Goal: Task Accomplishment & Management: Manage account settings

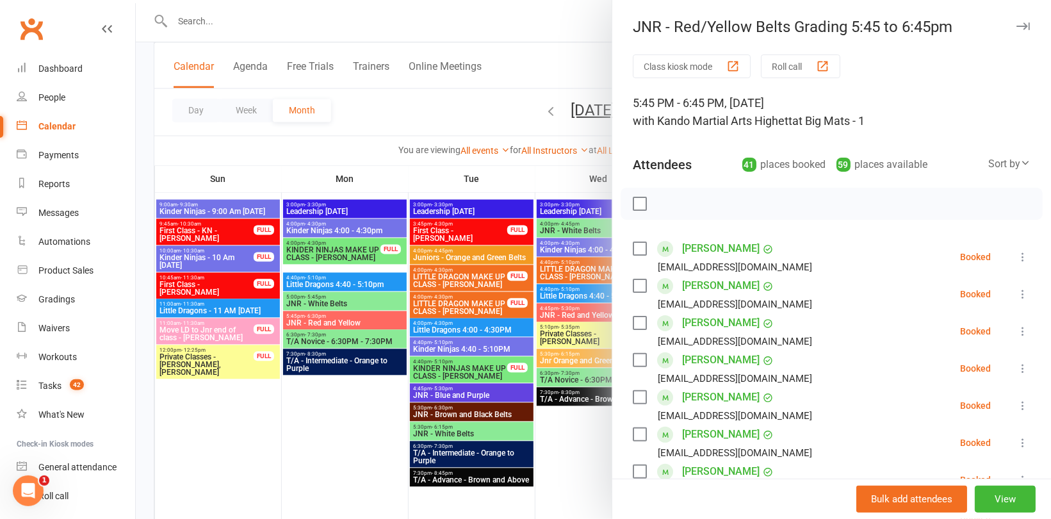
scroll to position [1512, 0]
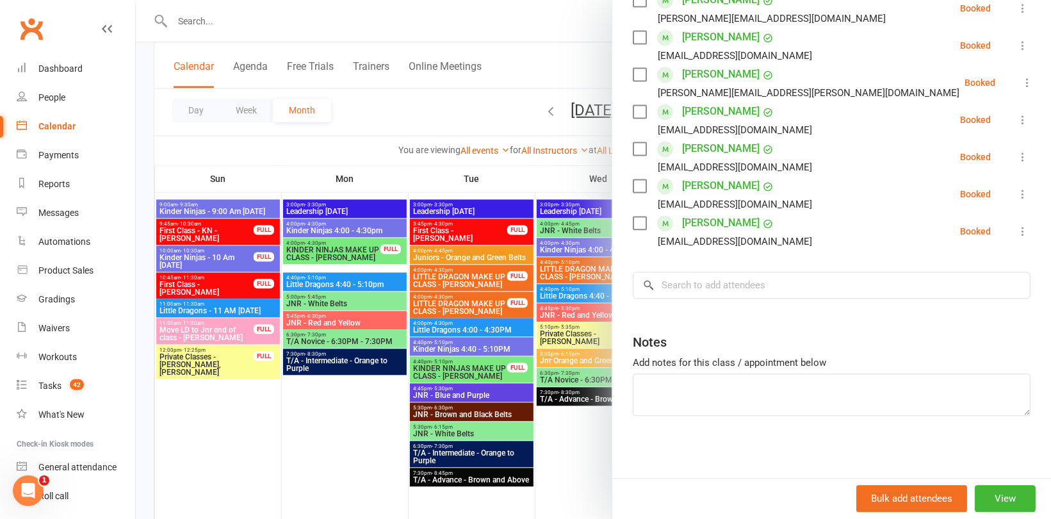
drag, startPoint x: 357, startPoint y: 177, endPoint x: 339, endPoint y: 181, distance: 17.7
click at [357, 177] on div at bounding box center [593, 259] width 915 height 519
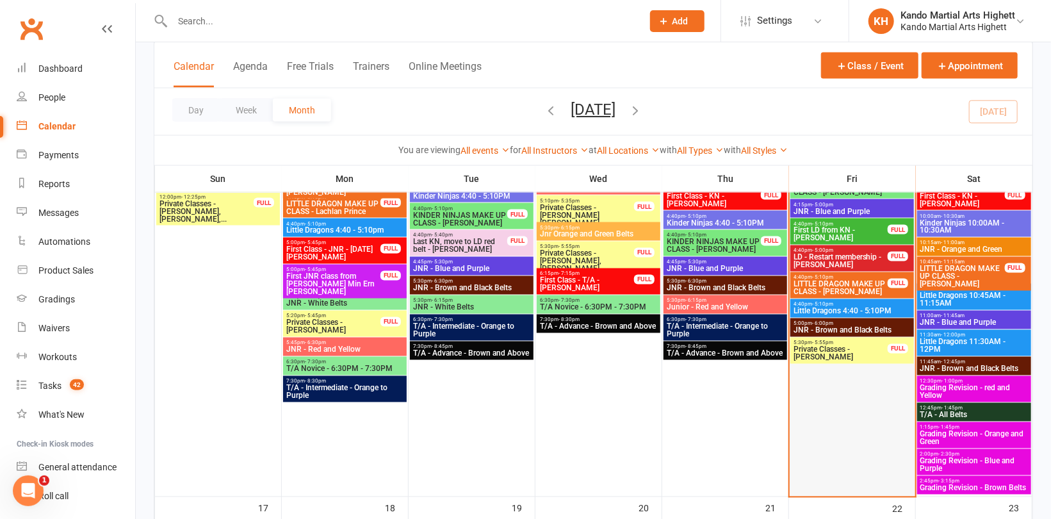
click at [856, 402] on div at bounding box center [852, 284] width 123 height 423
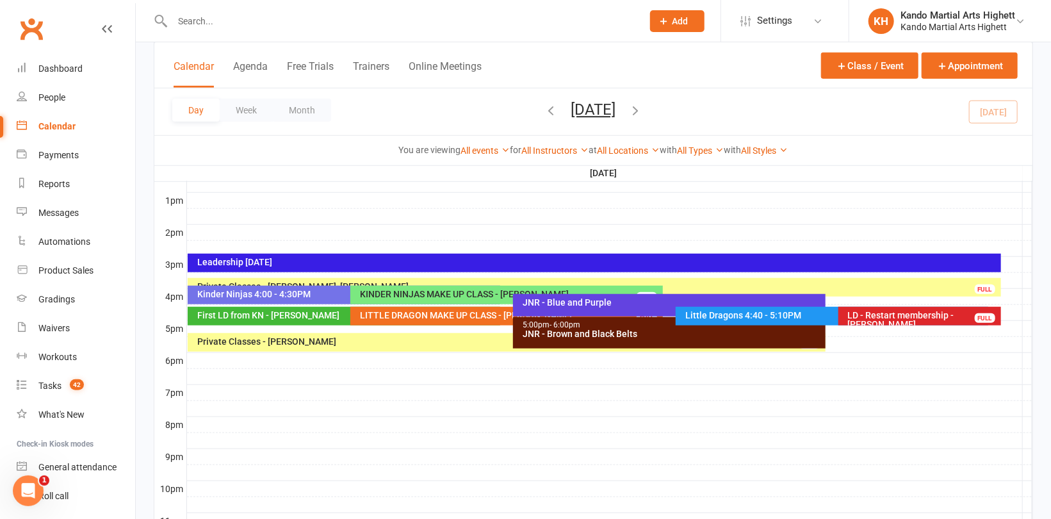
scroll to position [0, 0]
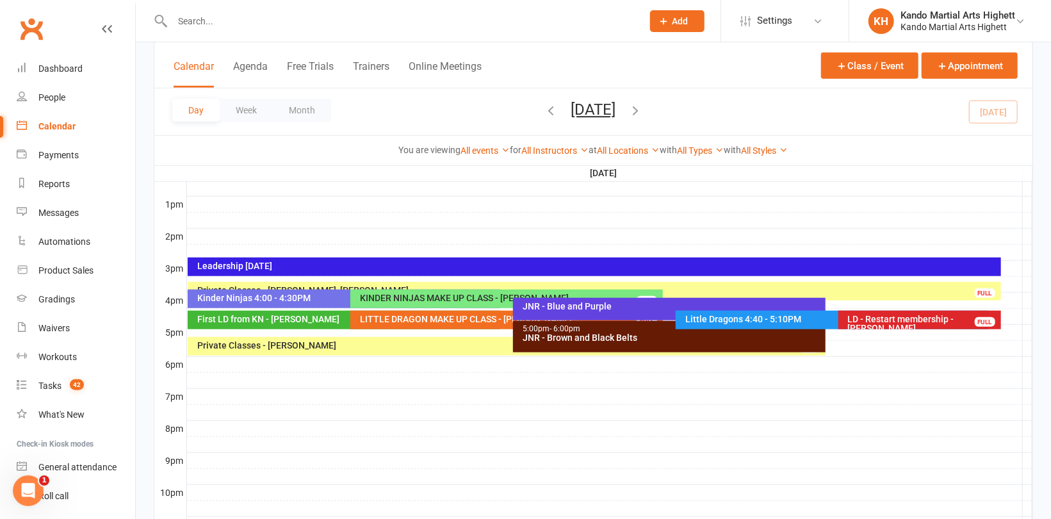
click at [190, 361] on div at bounding box center [610, 364] width 846 height 15
click at [204, 335] on button "Add Appointment" at bounding box center [197, 332] width 74 height 15
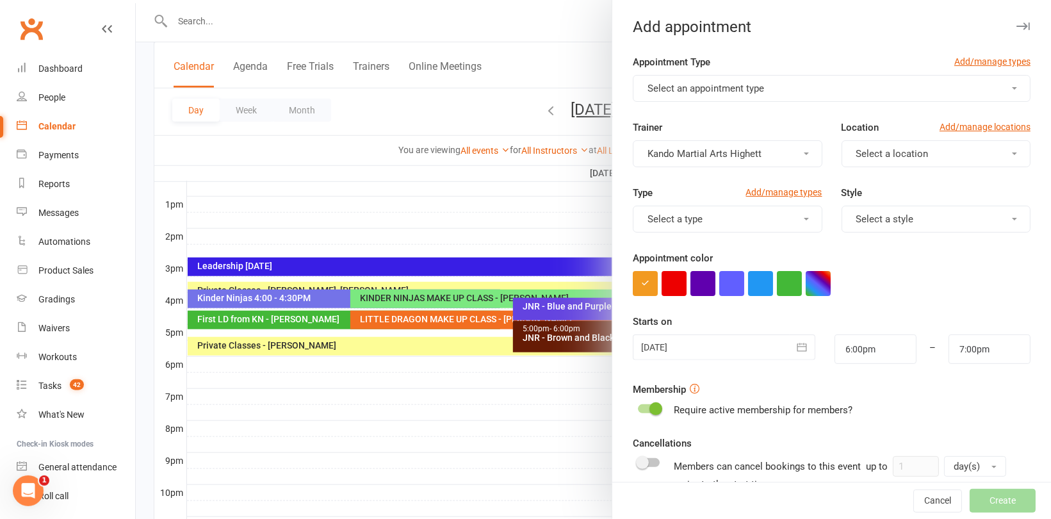
click at [766, 86] on button "Select an appointment type" at bounding box center [832, 88] width 398 height 27
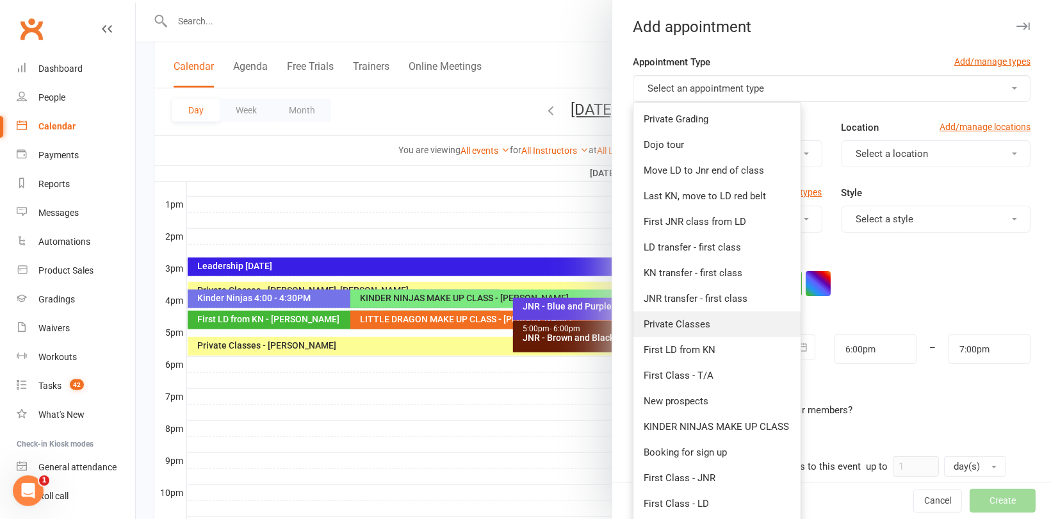
drag, startPoint x: 691, startPoint y: 327, endPoint x: 698, endPoint y: 318, distance: 11.4
click at [692, 328] on span "Private Classes" at bounding box center [677, 324] width 67 height 12
type input "6:25pm"
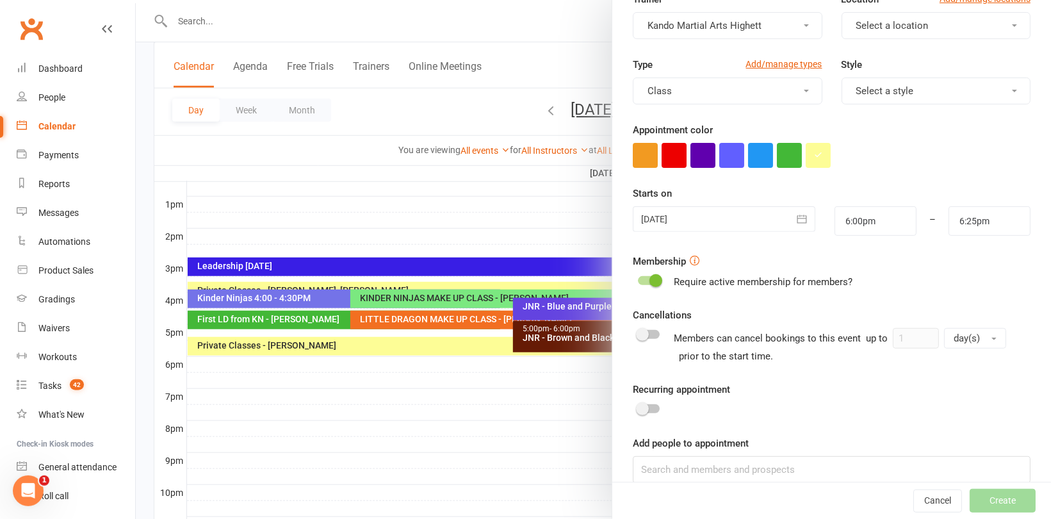
scroll to position [145, 0]
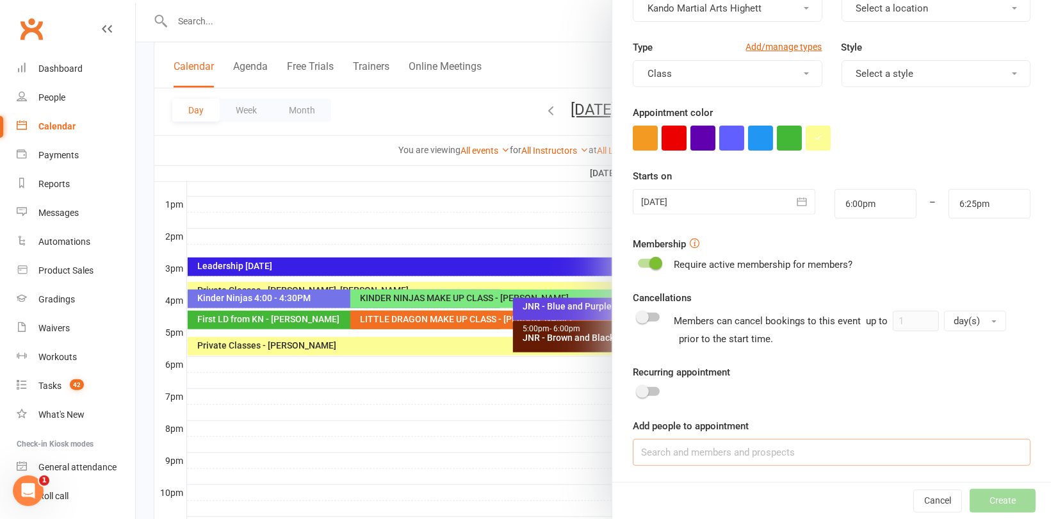
click at [780, 448] on input at bounding box center [832, 452] width 398 height 27
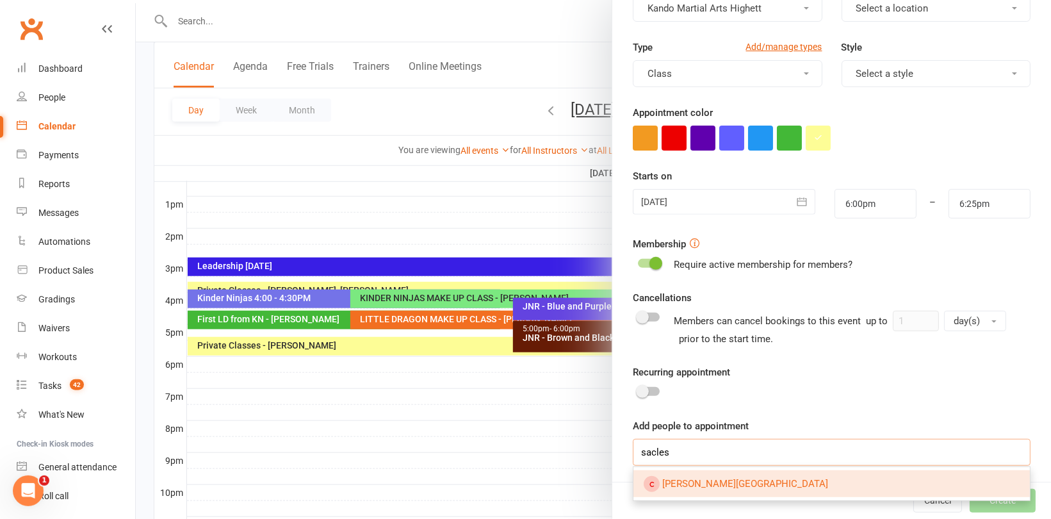
scroll to position [543, 0]
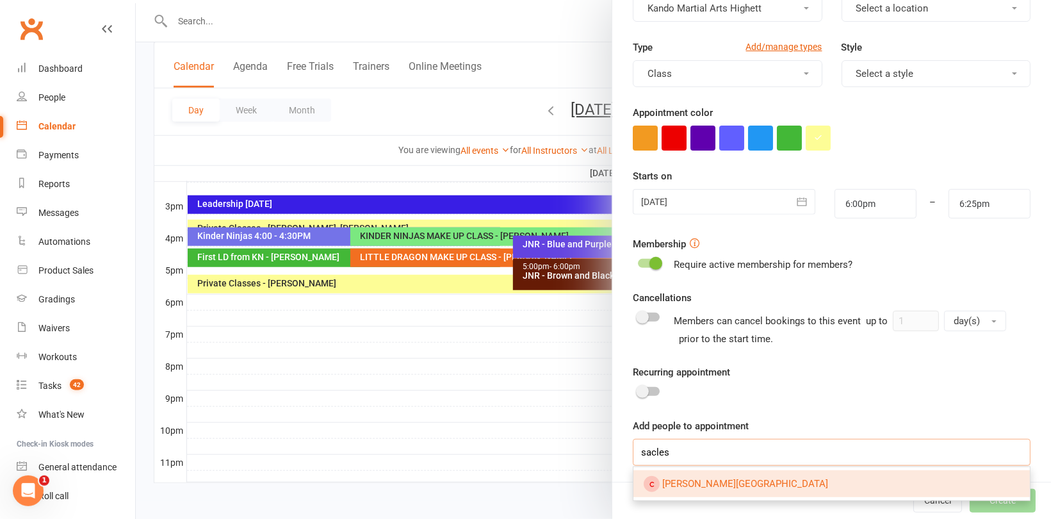
click at [715, 452] on input "sacles" at bounding box center [832, 452] width 398 height 27
drag, startPoint x: 680, startPoint y: 454, endPoint x: 561, endPoint y: 455, distance: 119.1
click at [561, 0] on div "Add appointment Appointment Type Add/manage types Private Classes Trainer Kando…" at bounding box center [593, 0] width 915 height 0
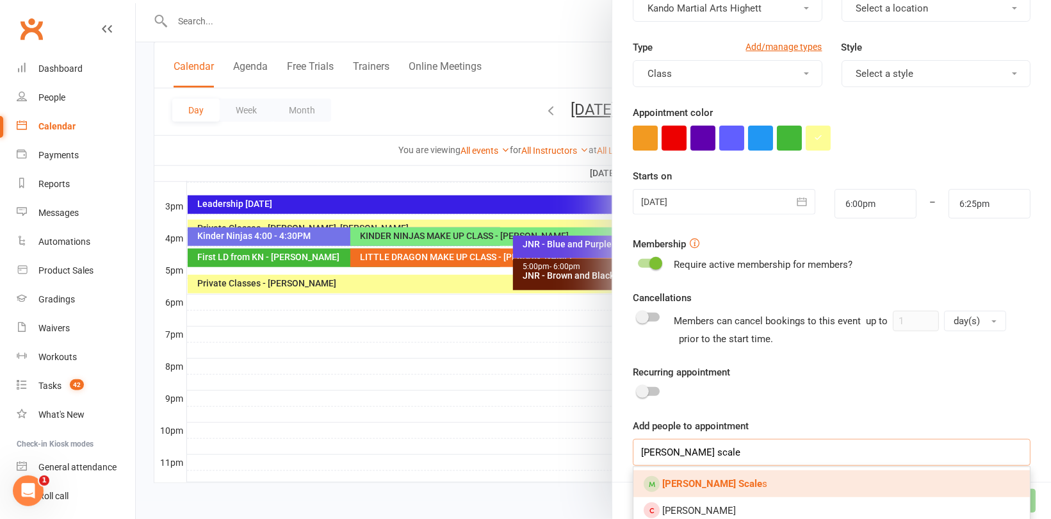
type input "[PERSON_NAME] scale"
click at [664, 484] on strong "[PERSON_NAME] Scale" at bounding box center [712, 484] width 100 height 12
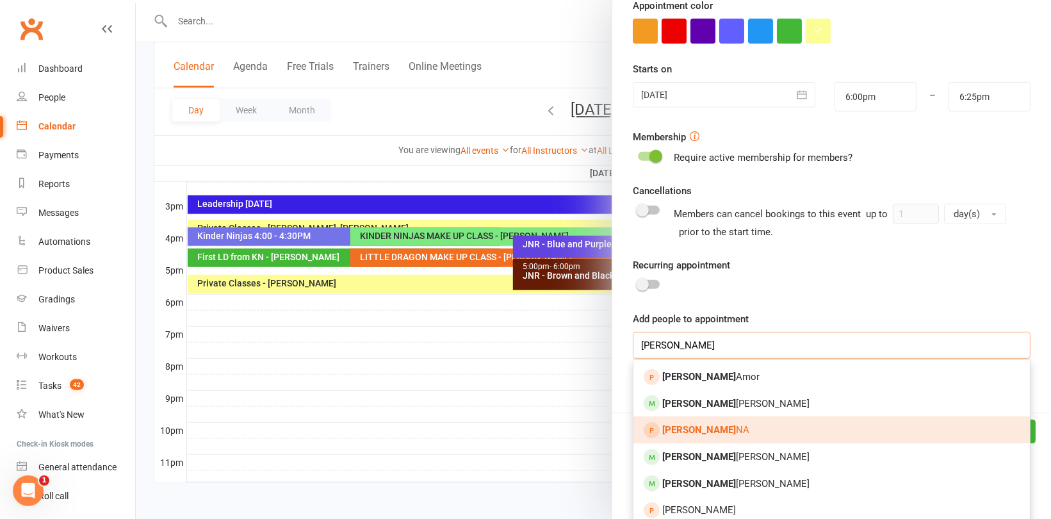
scroll to position [274, 0]
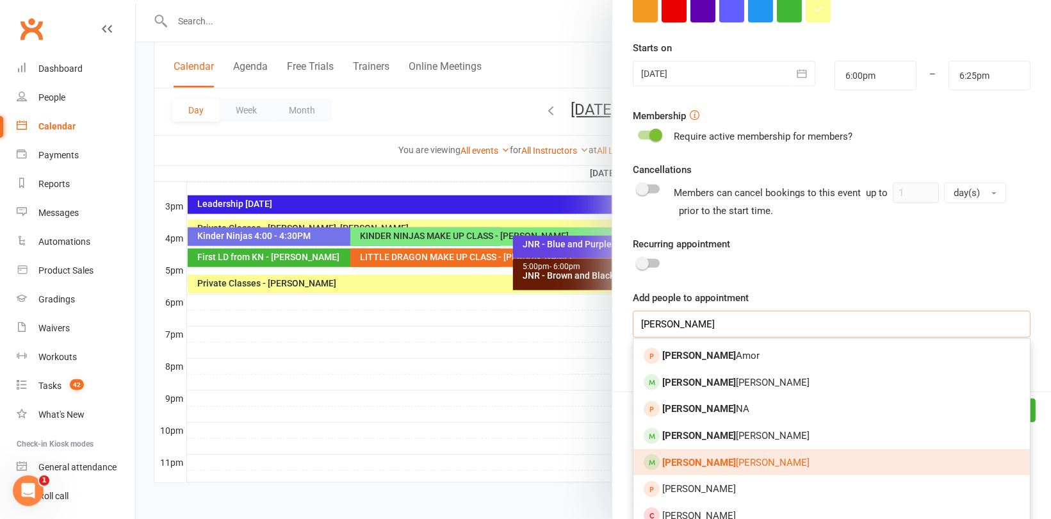
type input "[PERSON_NAME]"
click at [719, 466] on link "[PERSON_NAME]" at bounding box center [831, 462] width 396 height 27
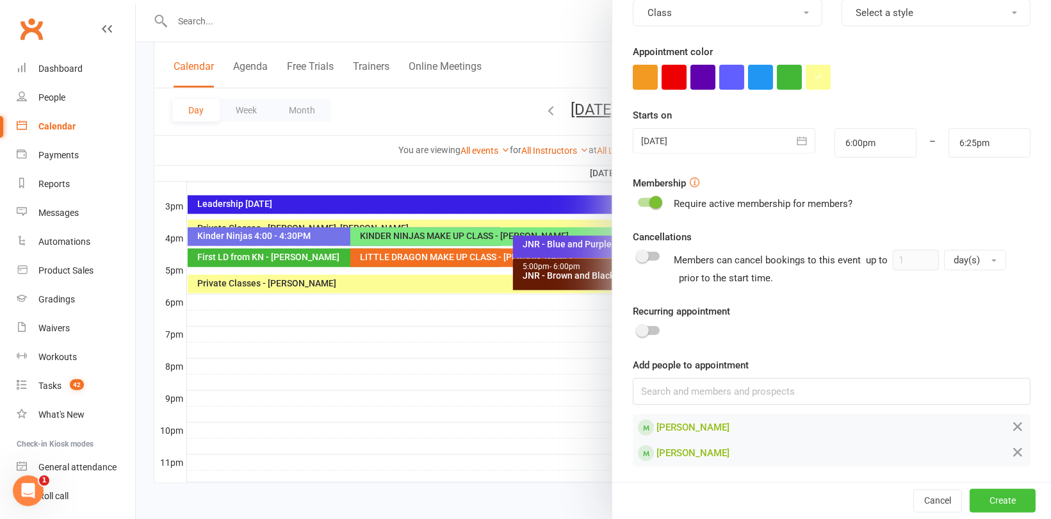
click at [997, 500] on button "Create" at bounding box center [1003, 500] width 66 height 23
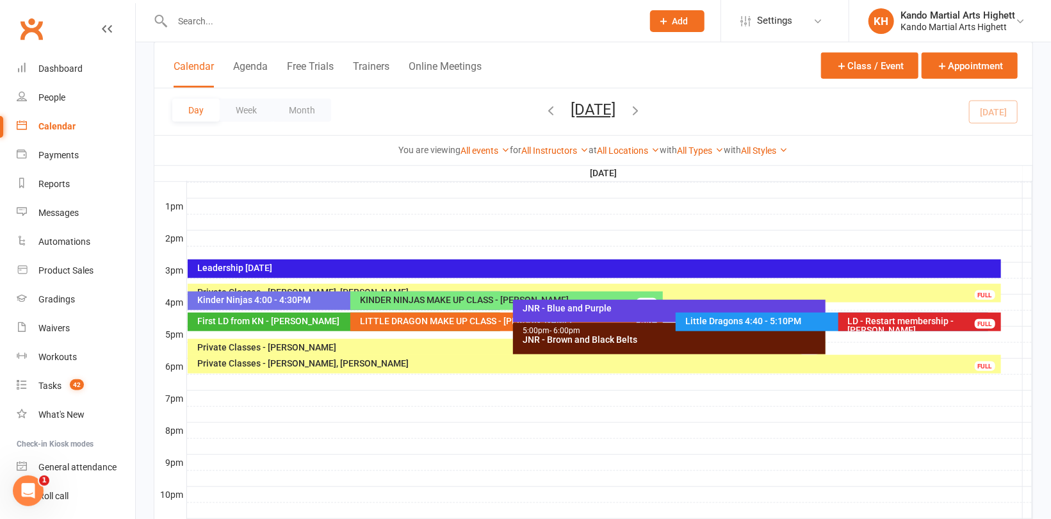
scroll to position [414, 0]
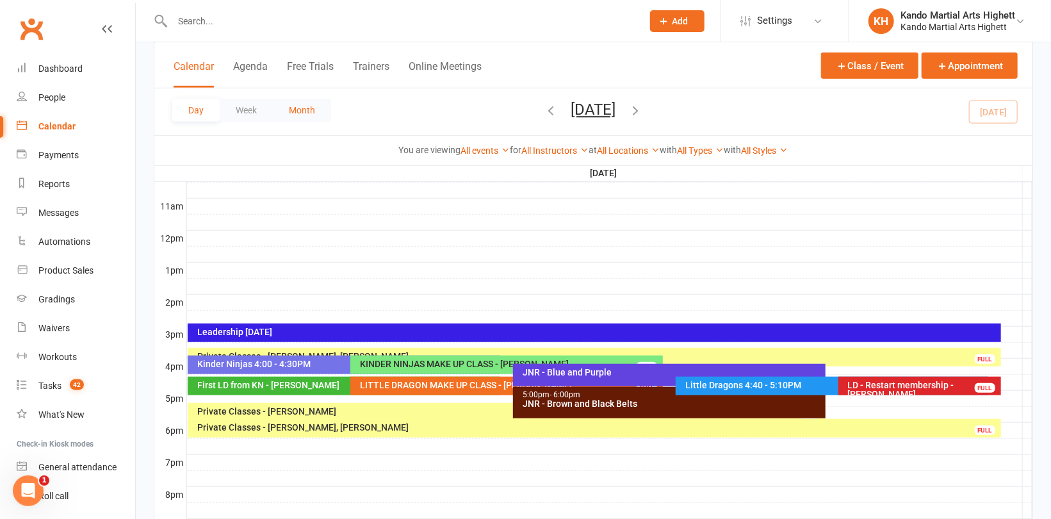
click at [302, 108] on button "Month" at bounding box center [302, 110] width 58 height 23
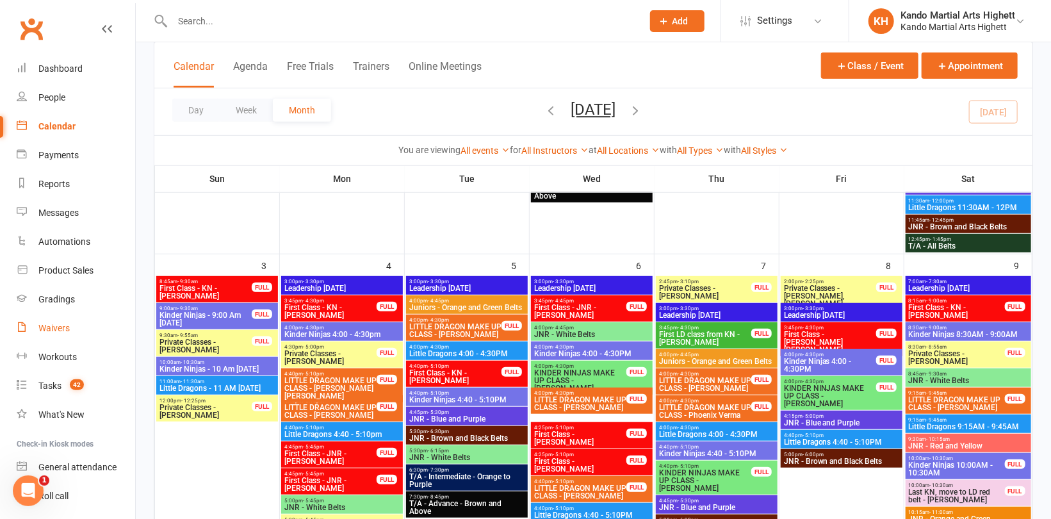
click at [47, 320] on link "Waivers" at bounding box center [76, 328] width 118 height 29
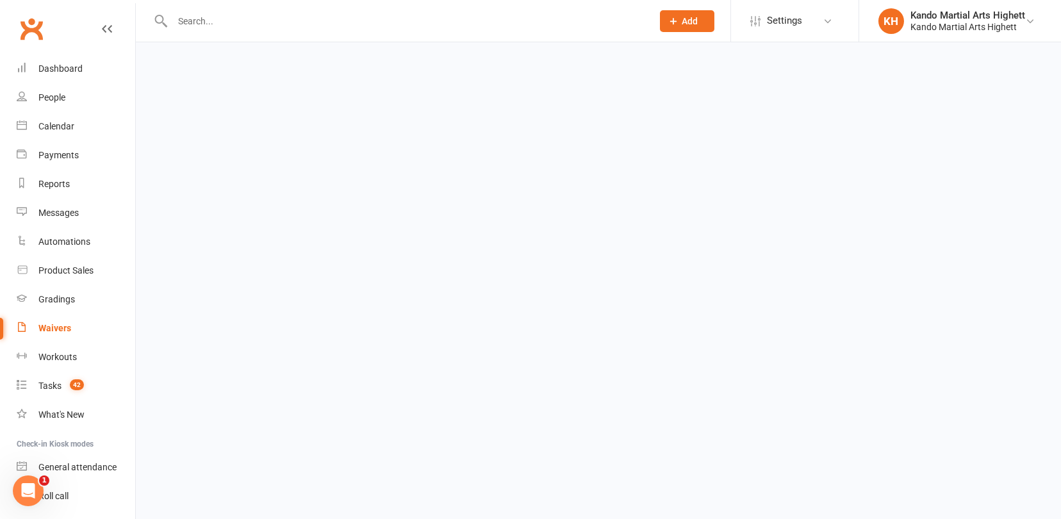
select select "100"
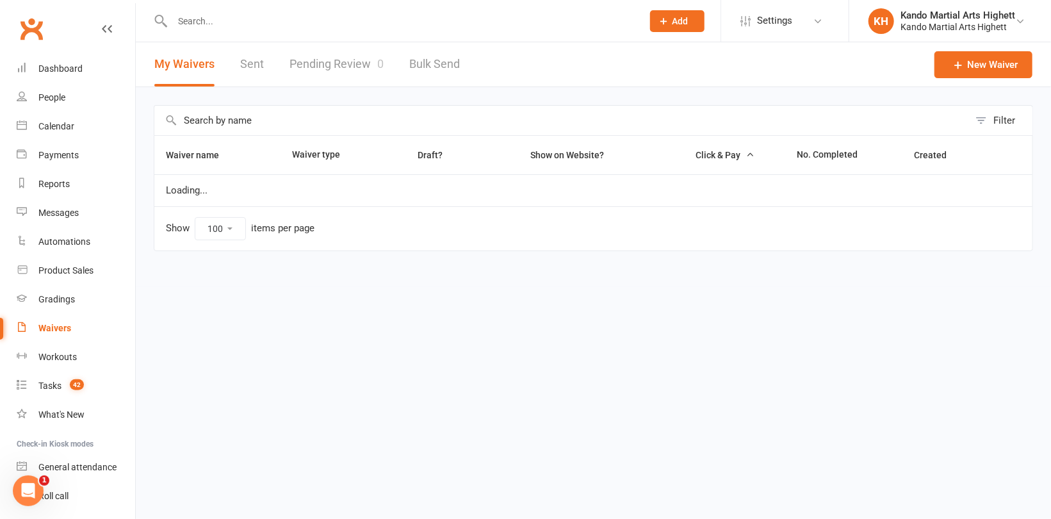
click at [352, 68] on link "Pending Review 0" at bounding box center [337, 64] width 94 height 44
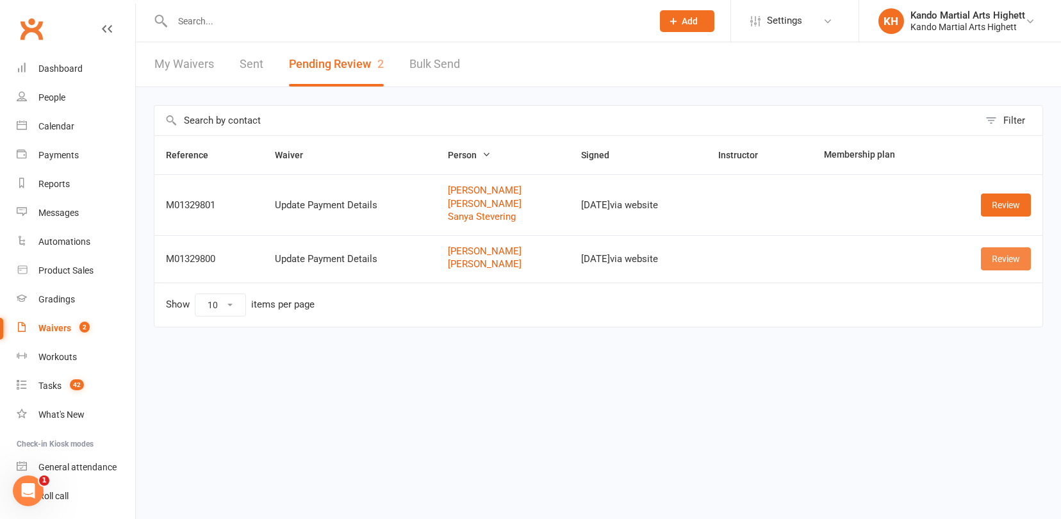
click at [1014, 259] on link "Review" at bounding box center [1006, 258] width 50 height 23
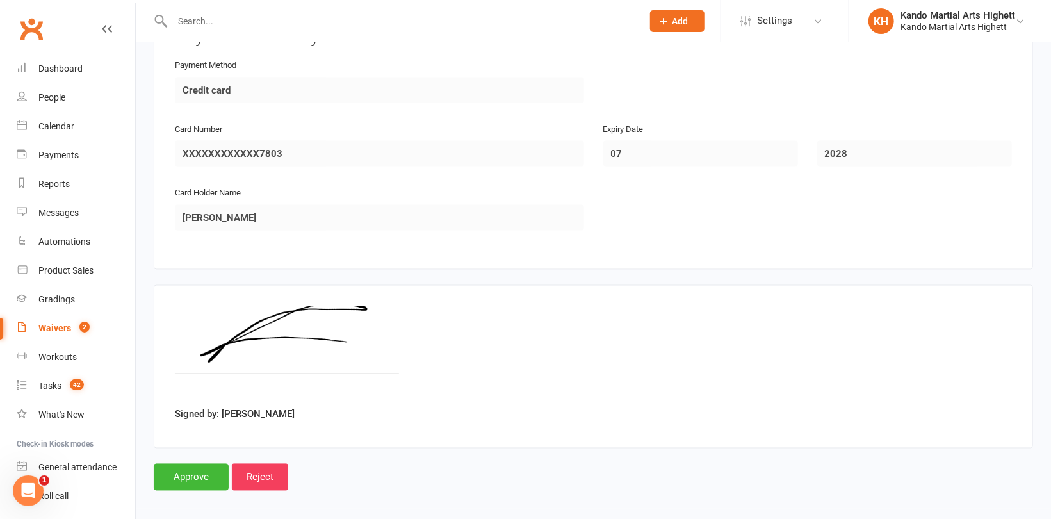
scroll to position [1099, 0]
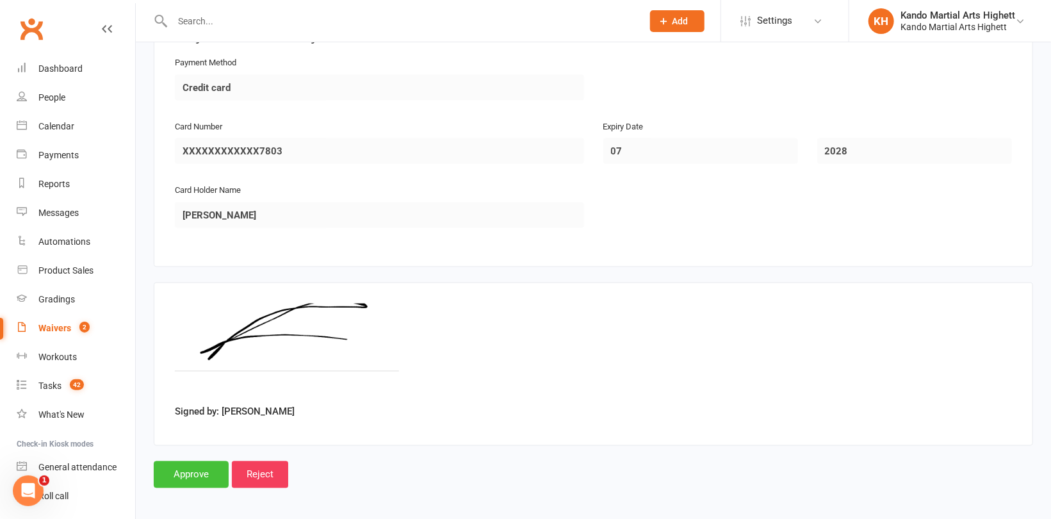
click at [192, 470] on input "Approve" at bounding box center [191, 474] width 75 height 27
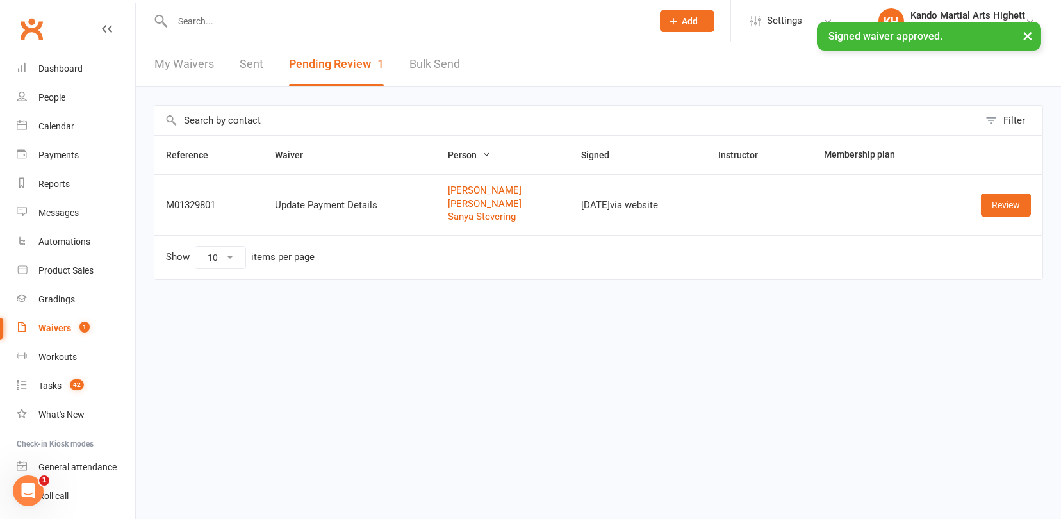
click at [212, 22] on div "× Signed waiver approved." at bounding box center [522, 22] width 1044 height 0
click at [214, 22] on div "× Signed waiver approved." at bounding box center [522, 22] width 1044 height 0
click at [198, 20] on input "text" at bounding box center [405, 21] width 475 height 18
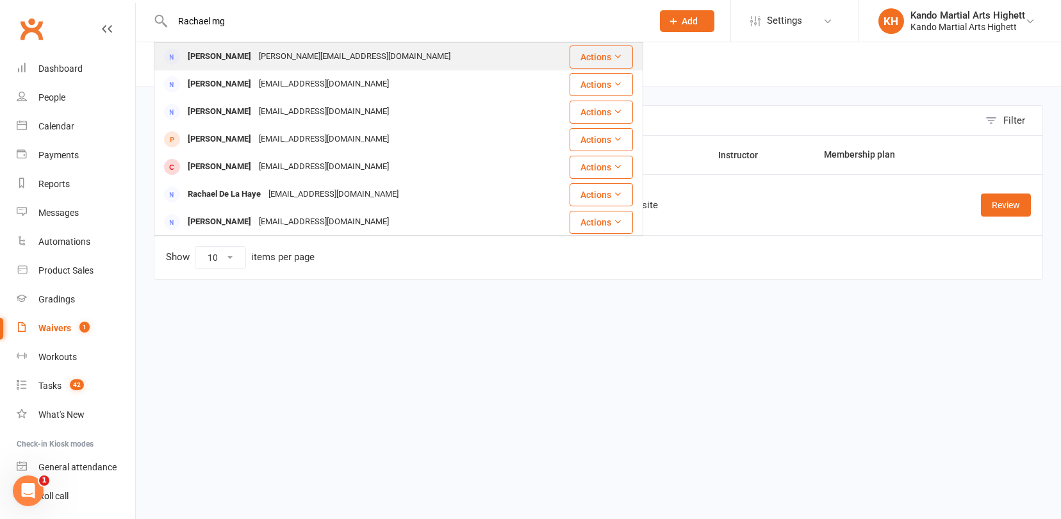
type input "Rachael mg"
click at [263, 56] on div "[PERSON_NAME][EMAIL_ADDRESS][DOMAIN_NAME]" at bounding box center [354, 56] width 199 height 19
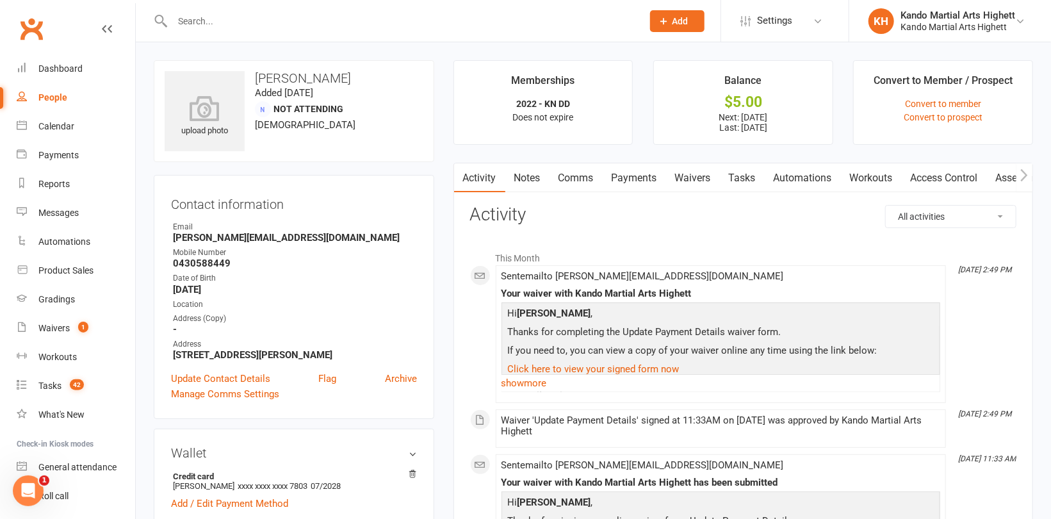
click at [637, 174] on link "Payments" at bounding box center [634, 177] width 63 height 29
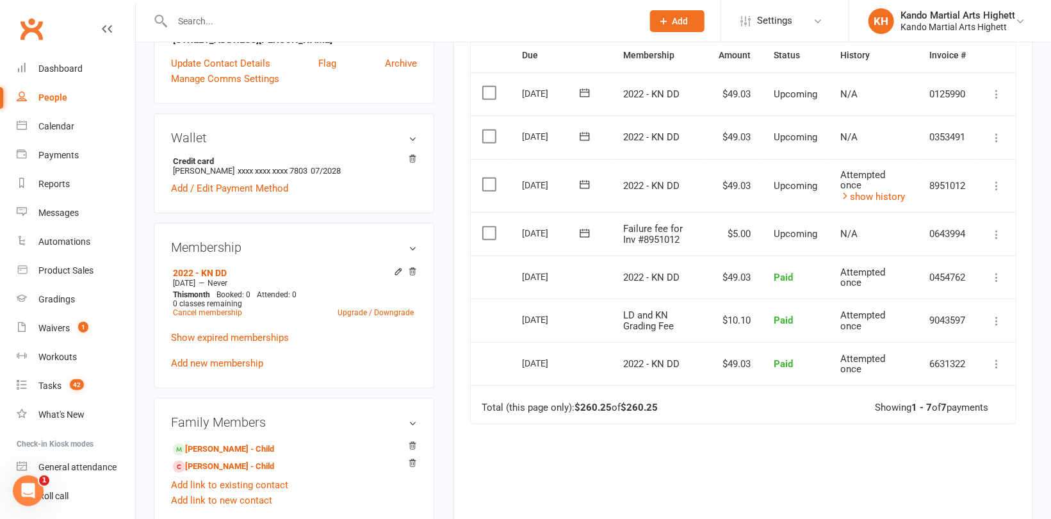
scroll to position [320, 0]
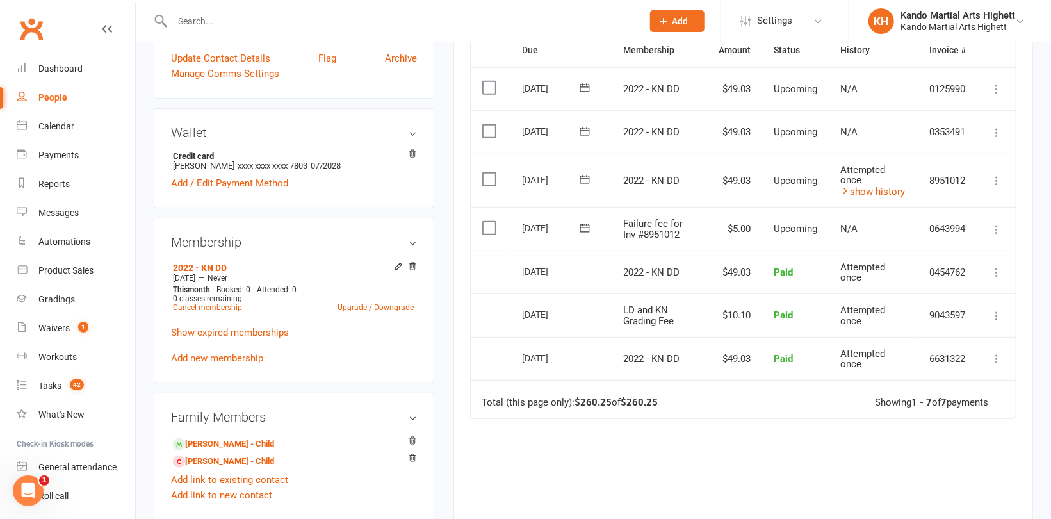
click at [999, 177] on icon at bounding box center [996, 180] width 13 height 13
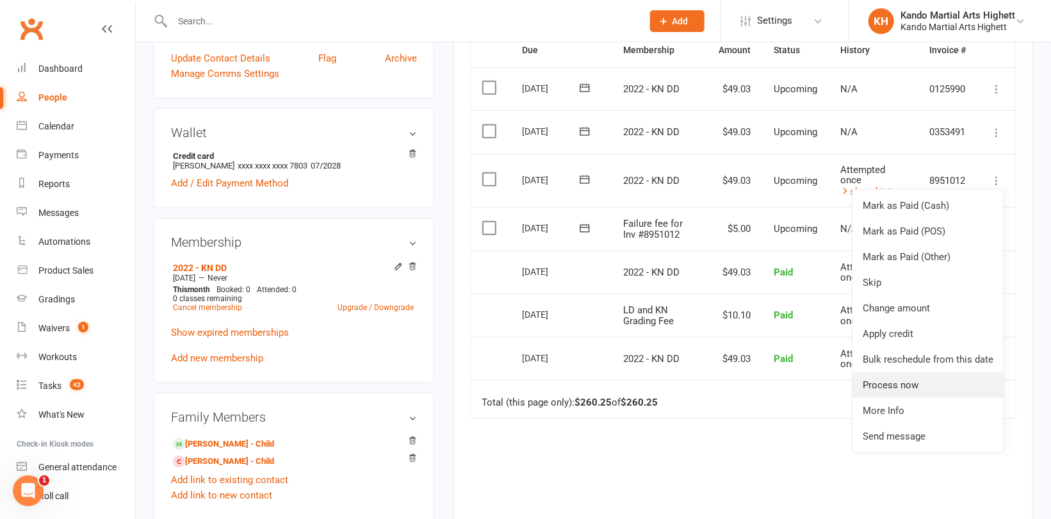
click at [902, 386] on link "Process now" at bounding box center [928, 385] width 151 height 26
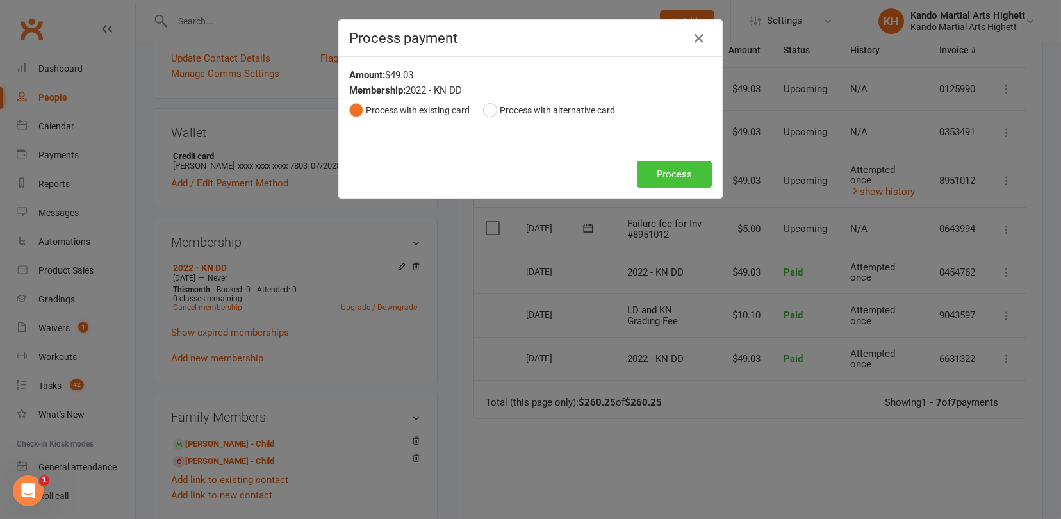
click at [657, 165] on button "Process" at bounding box center [674, 174] width 75 height 27
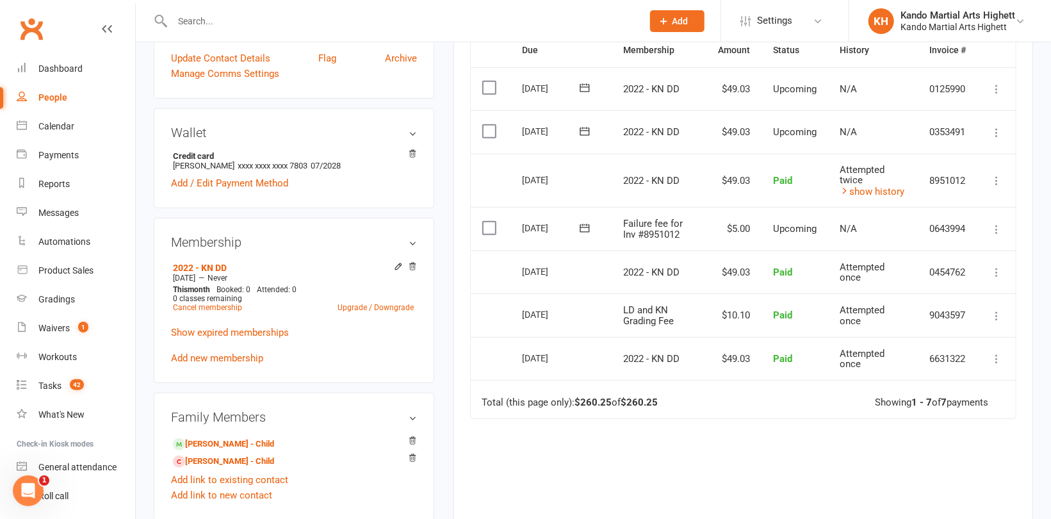
click at [994, 223] on icon at bounding box center [996, 229] width 13 height 13
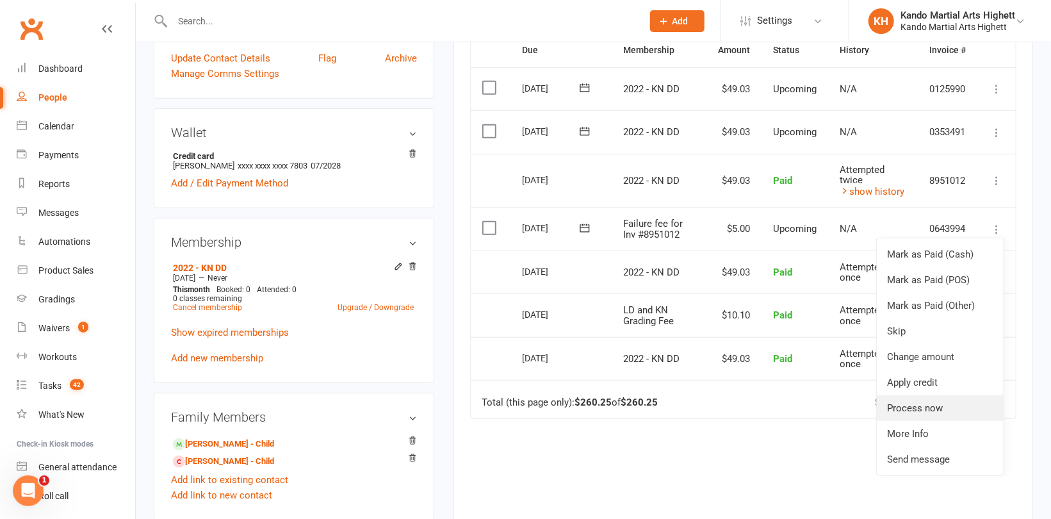
click at [941, 405] on link "Process now" at bounding box center [940, 408] width 127 height 26
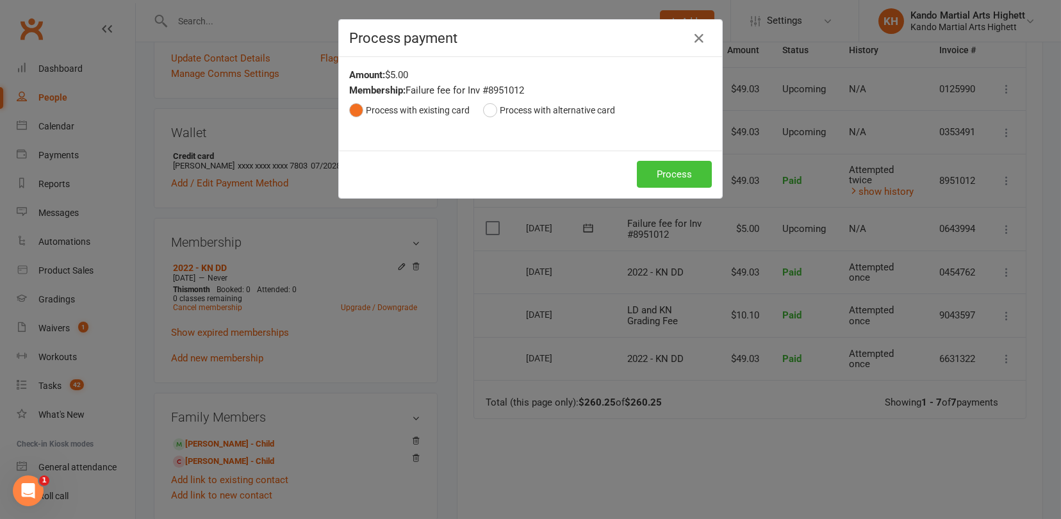
click at [656, 174] on button "Process" at bounding box center [674, 174] width 75 height 27
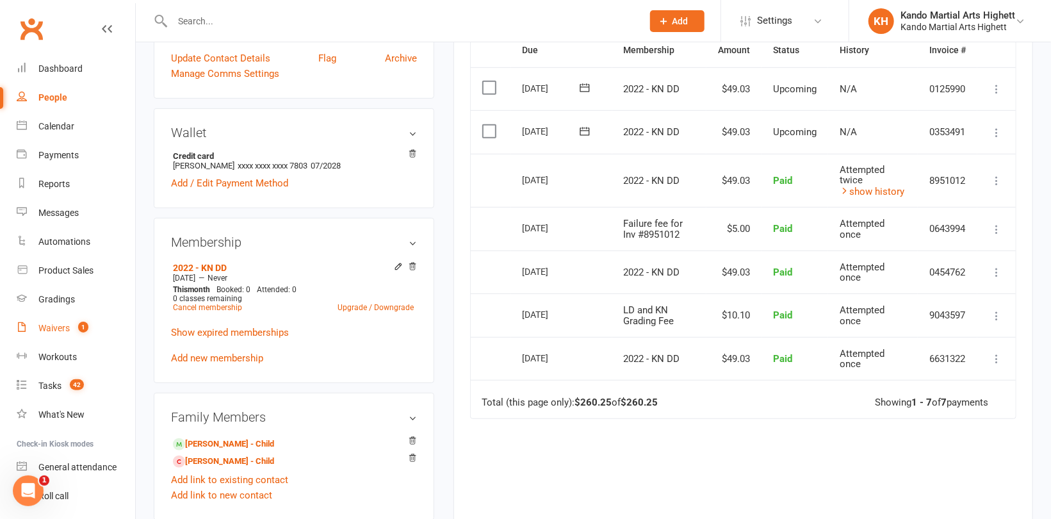
click at [31, 320] on link "Waivers 1" at bounding box center [76, 328] width 118 height 29
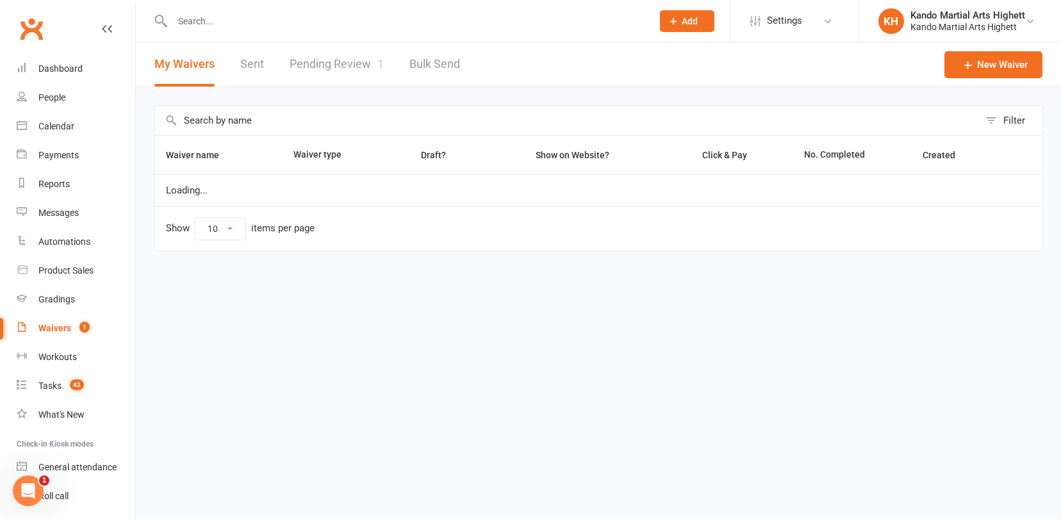
select select "100"
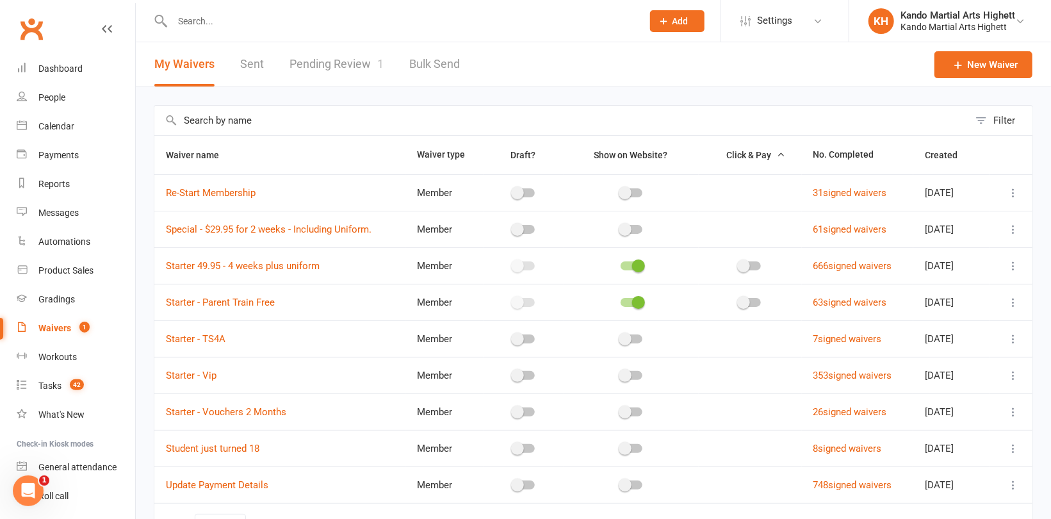
click at [338, 67] on link "Pending Review 1" at bounding box center [337, 64] width 94 height 44
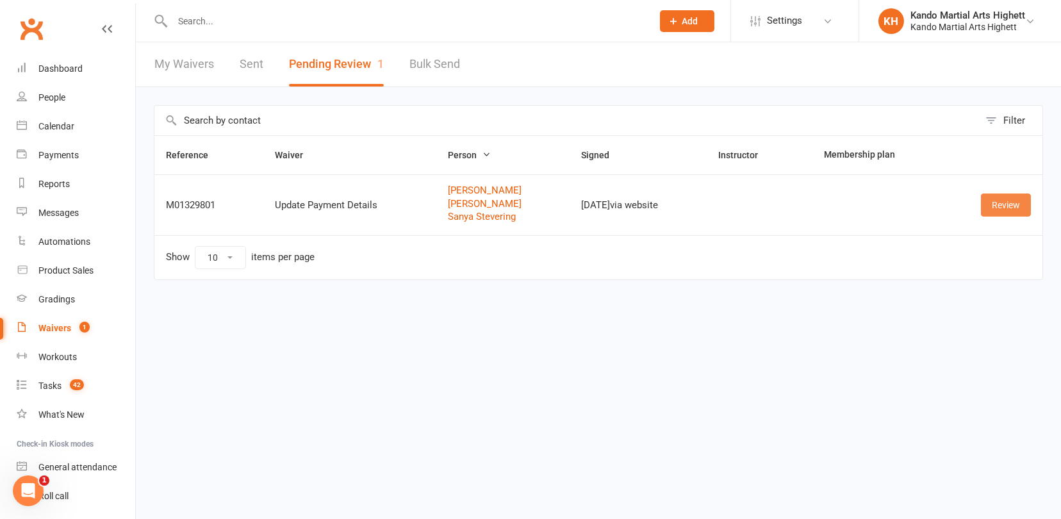
click at [1008, 200] on link "Review" at bounding box center [1006, 204] width 50 height 23
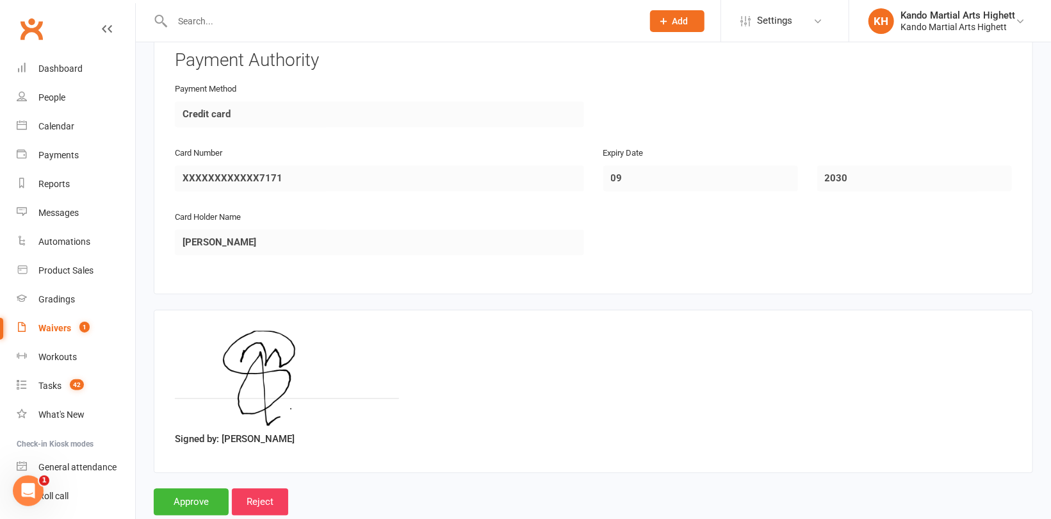
scroll to position [1515, 0]
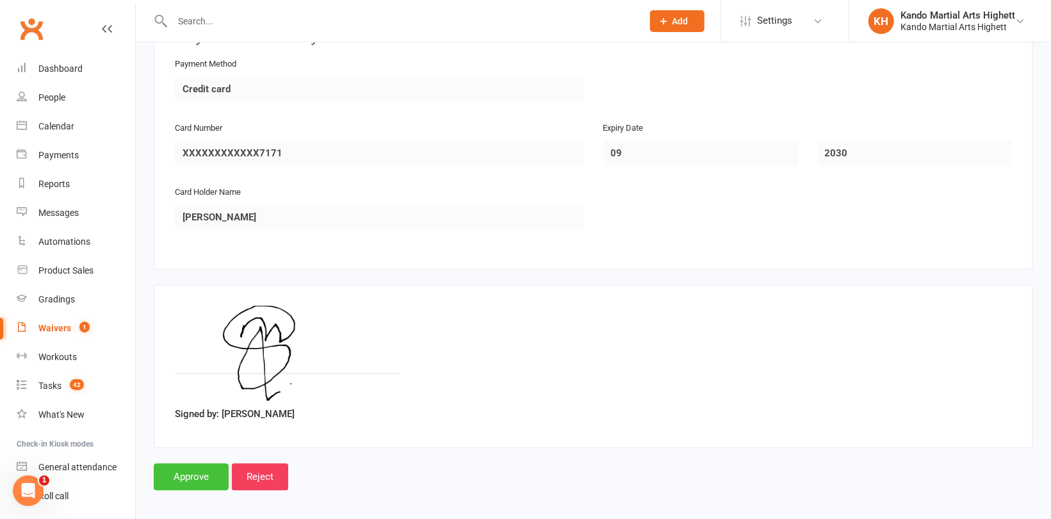
click at [189, 464] on input "Approve" at bounding box center [191, 476] width 75 height 27
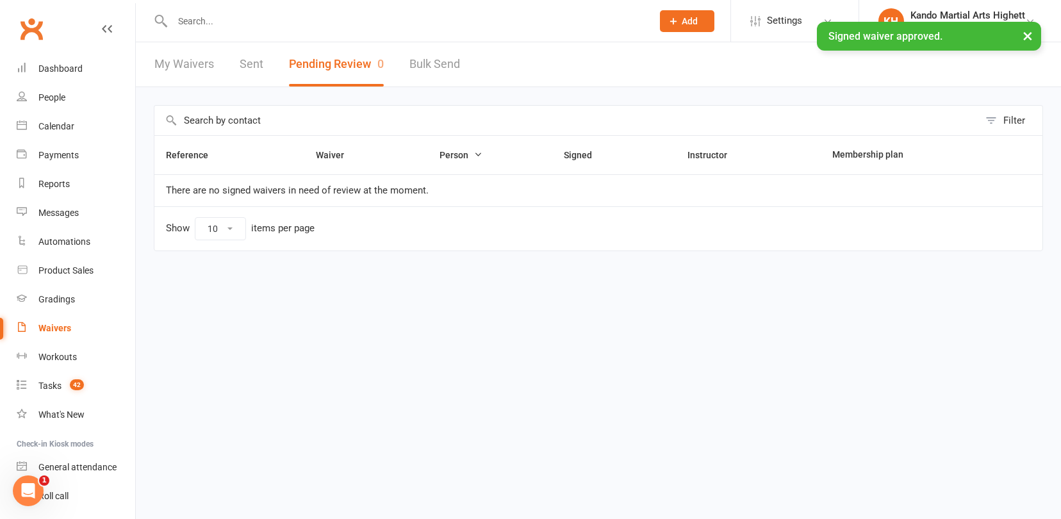
click at [222, 20] on input "text" at bounding box center [405, 21] width 475 height 18
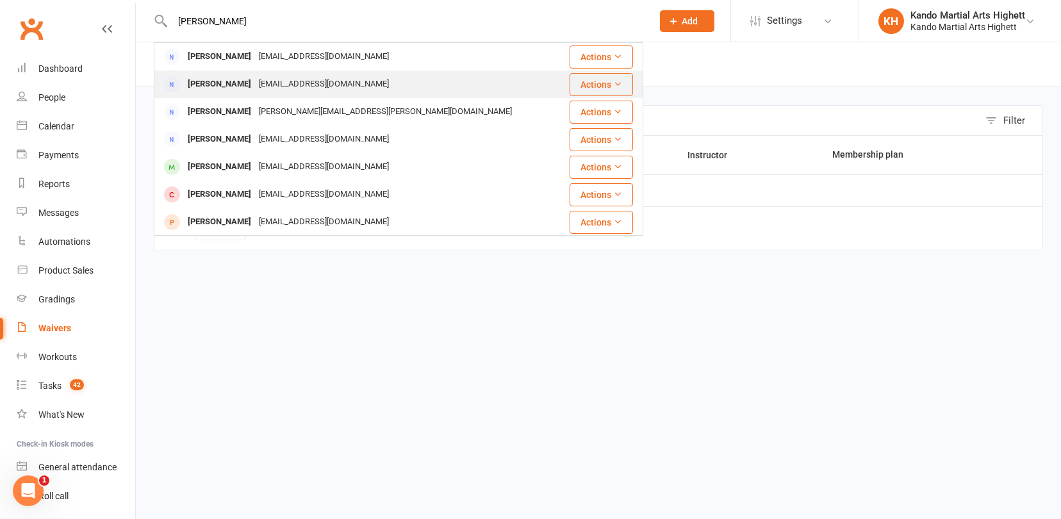
type input "[PERSON_NAME]"
click at [305, 90] on div "[EMAIL_ADDRESS][DOMAIN_NAME]" at bounding box center [324, 84] width 138 height 19
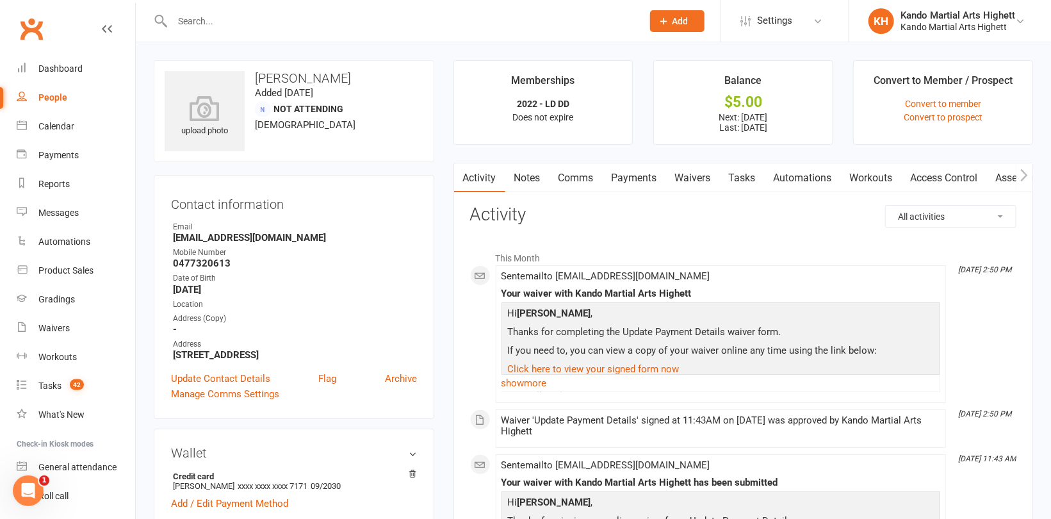
click at [635, 172] on link "Payments" at bounding box center [634, 177] width 63 height 29
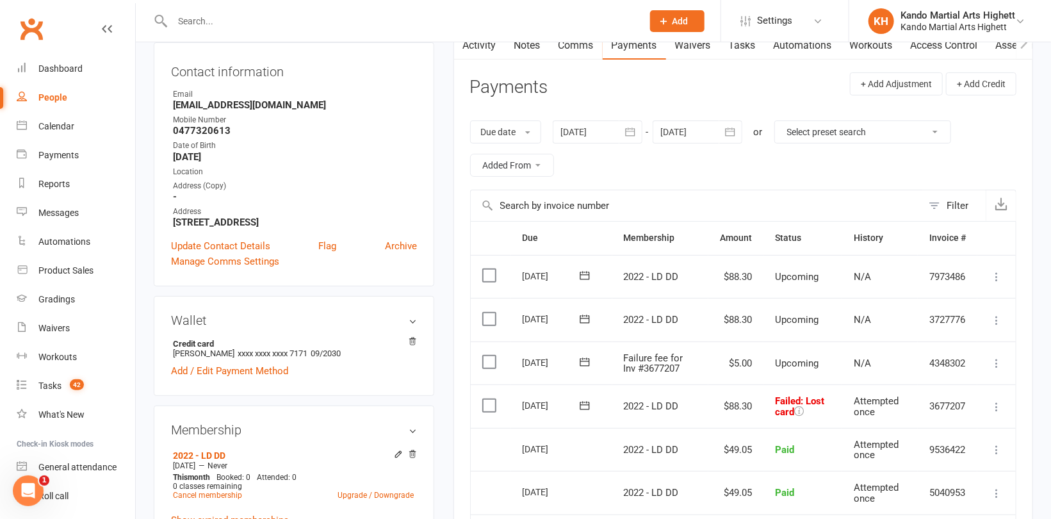
scroll to position [192, 0]
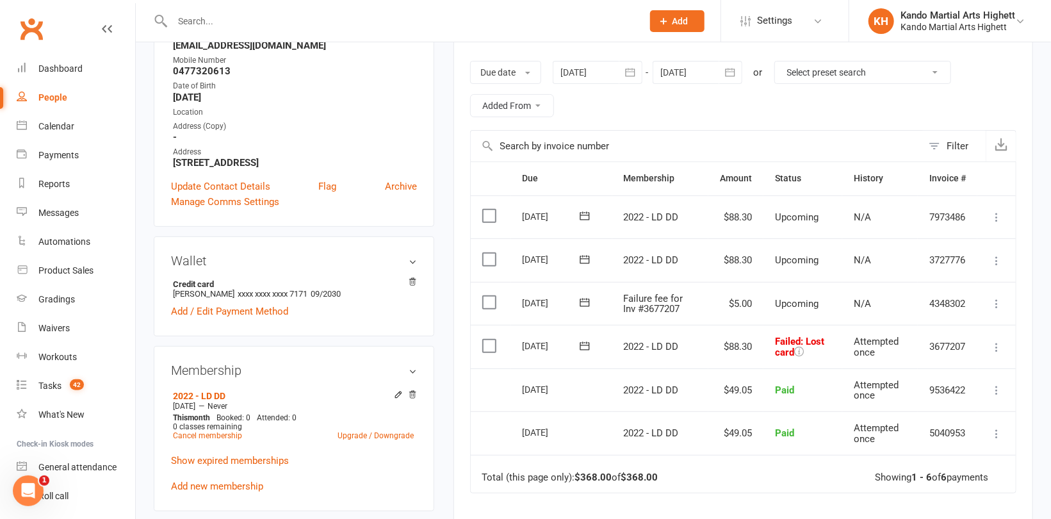
click at [997, 345] on icon at bounding box center [996, 347] width 13 height 13
click at [945, 464] on link "Retry now" at bounding box center [940, 475] width 127 height 26
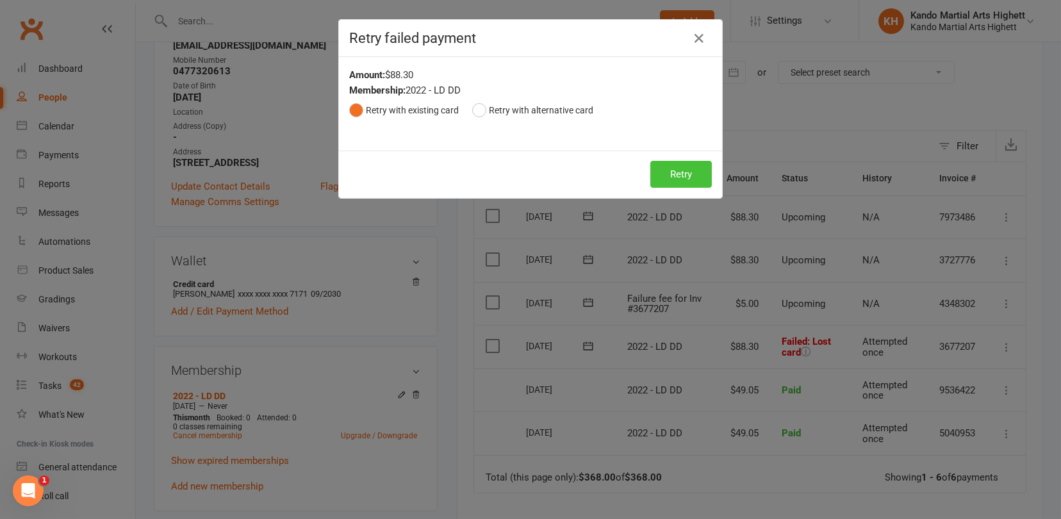
click at [696, 168] on button "Retry" at bounding box center [680, 174] width 61 height 27
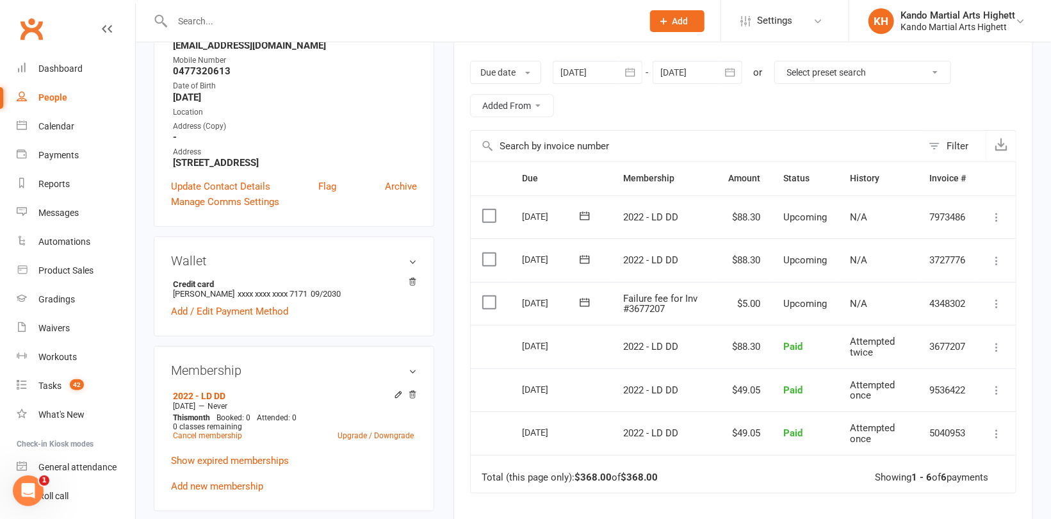
click at [999, 300] on icon at bounding box center [996, 303] width 13 height 13
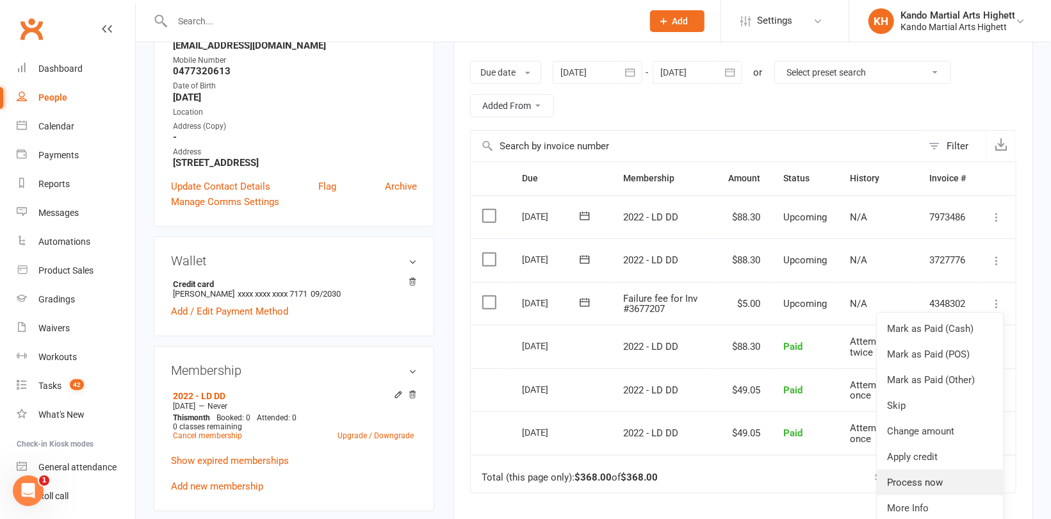
click at [929, 474] on link "Process now" at bounding box center [940, 483] width 127 height 26
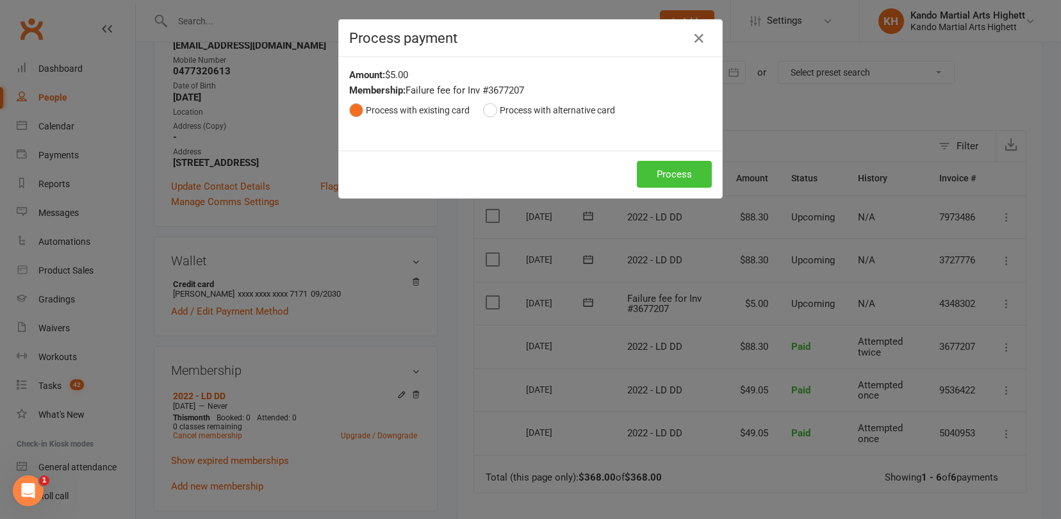
click at [680, 183] on button "Process" at bounding box center [674, 174] width 75 height 27
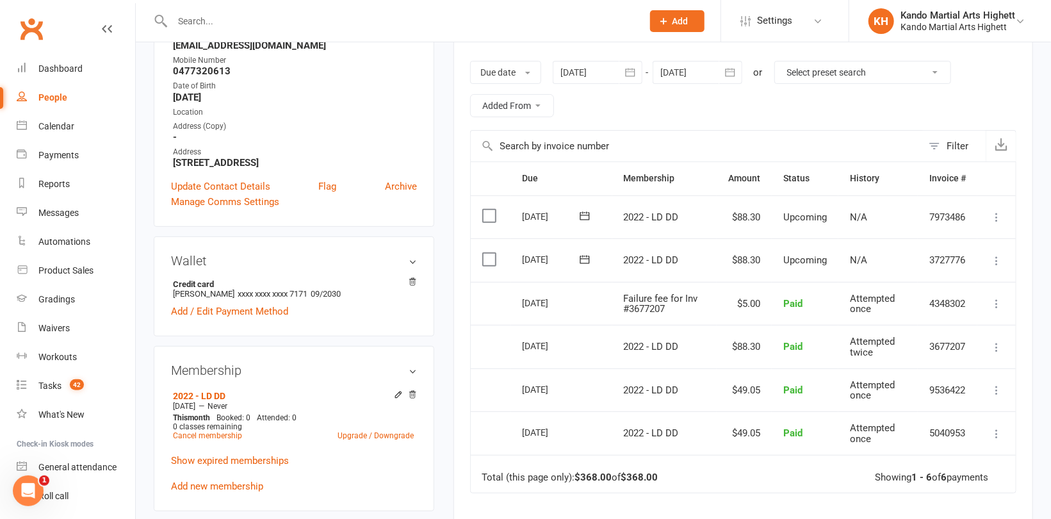
click at [57, 96] on div "People" at bounding box center [52, 97] width 29 height 10
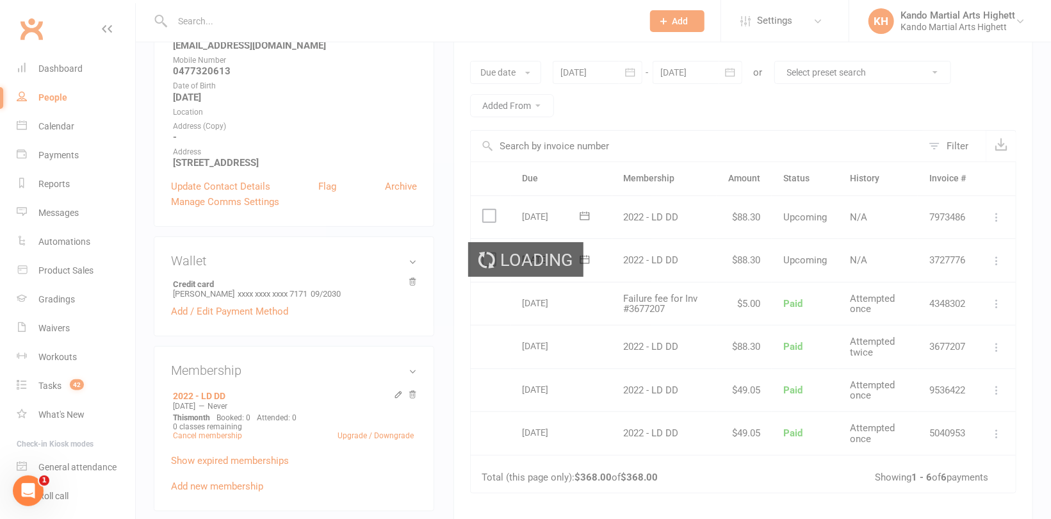
select select "100"
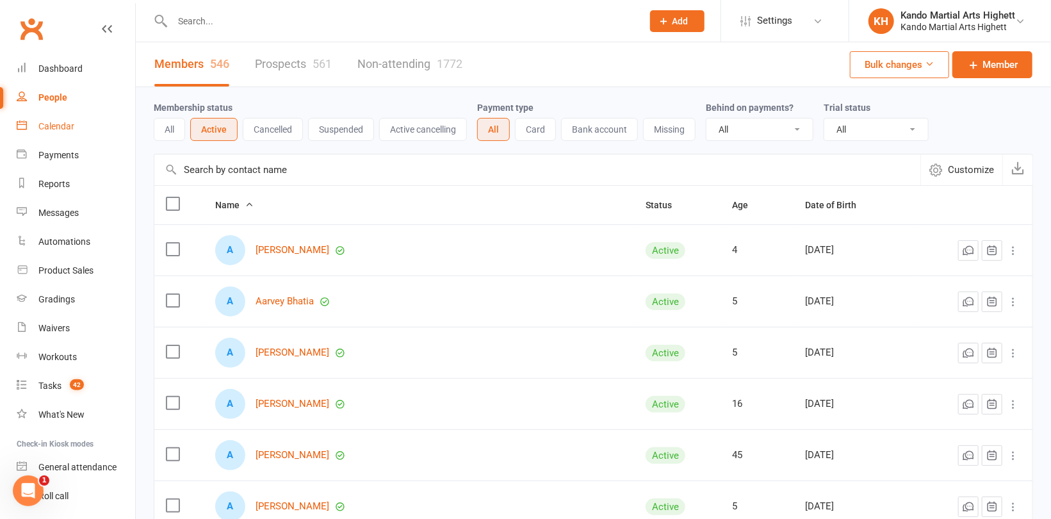
click at [72, 128] on div "Calendar" at bounding box center [56, 126] width 36 height 10
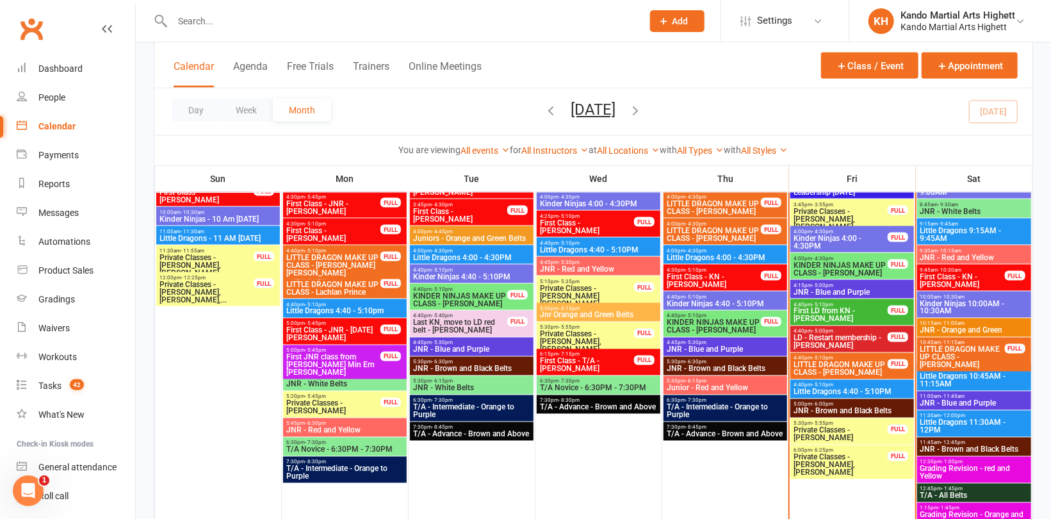
scroll to position [1025, 0]
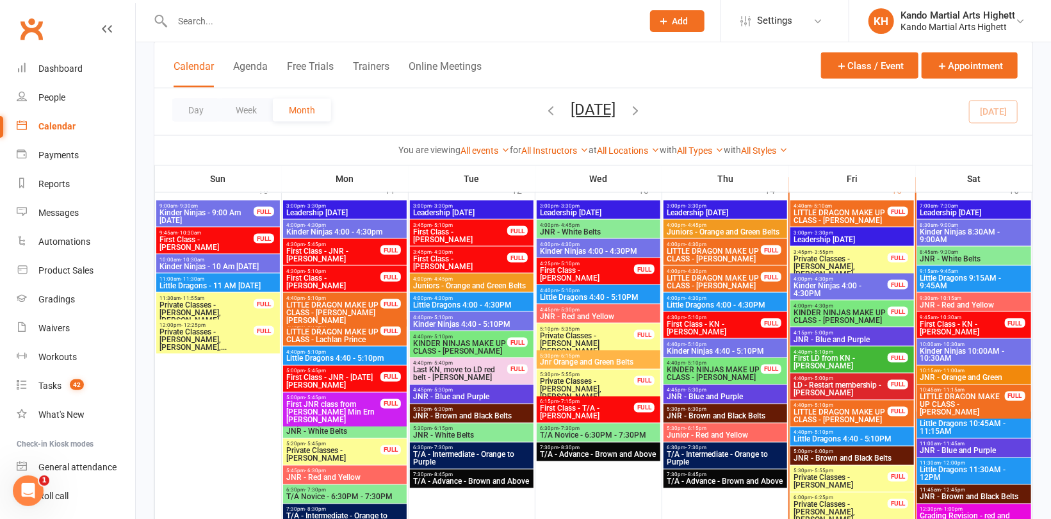
click at [851, 261] on span "Private Classes - [PERSON_NAME], [PERSON_NAME]..." at bounding box center [840, 266] width 95 height 23
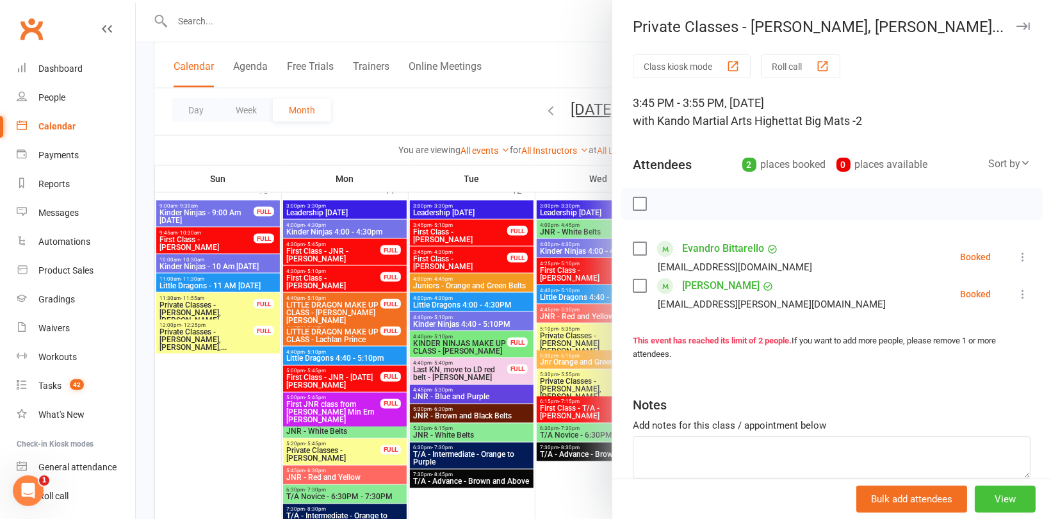
click at [982, 500] on button "View" at bounding box center [1005, 499] width 61 height 27
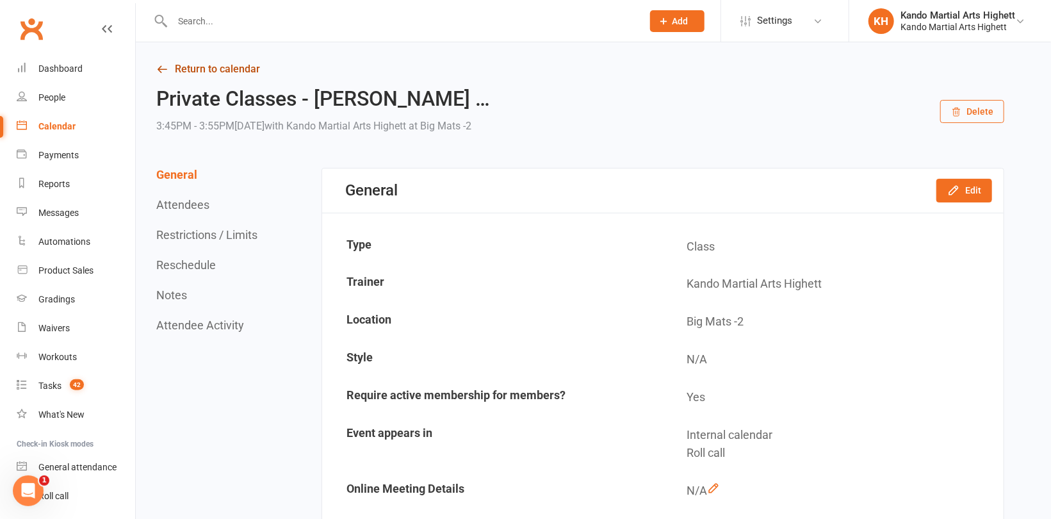
click at [977, 111] on button "Delete" at bounding box center [972, 111] width 64 height 23
